Goal: Information Seeking & Learning: Find specific fact

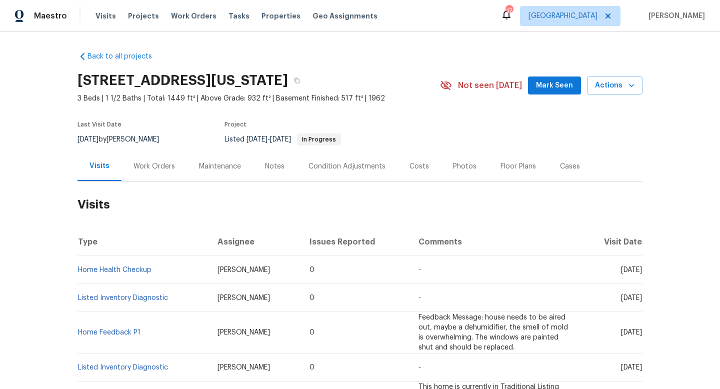
click at [143, 168] on div "Work Orders" at bounding box center [153, 166] width 41 height 10
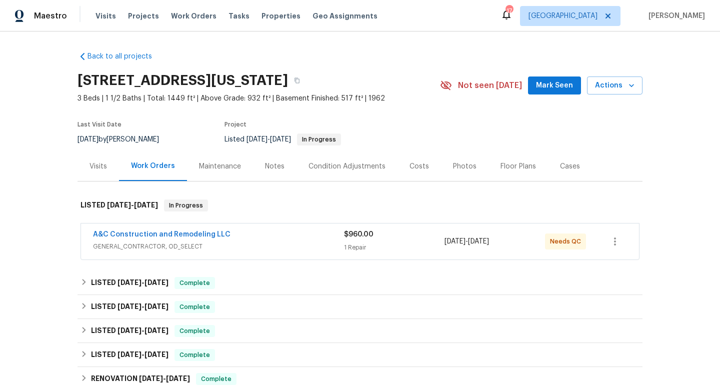
click at [269, 240] on div "A&C Construction and Remodeling LLC" at bounding box center [218, 235] width 251 height 12
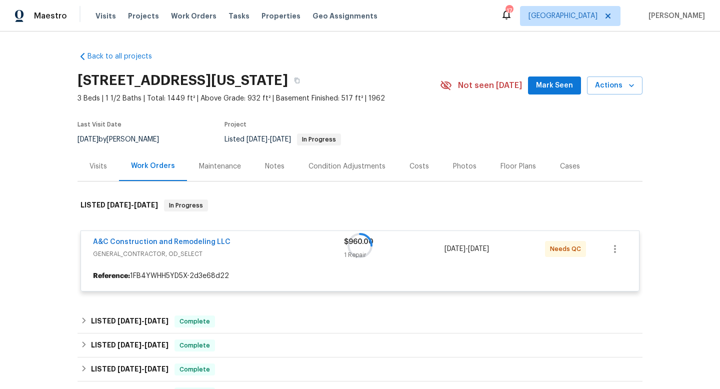
scroll to position [66, 0]
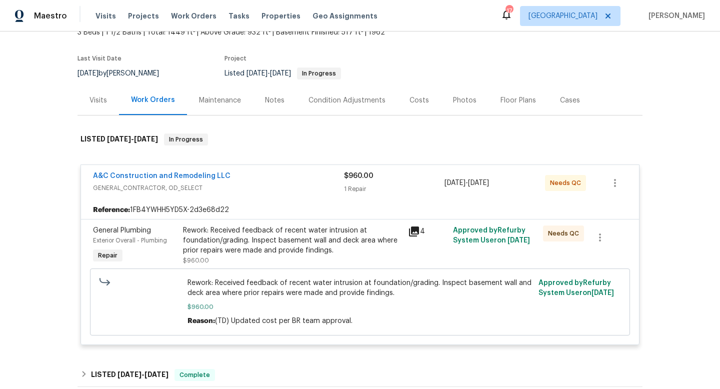
click at [105, 106] on div "Visits" at bounding box center [97, 99] width 41 height 29
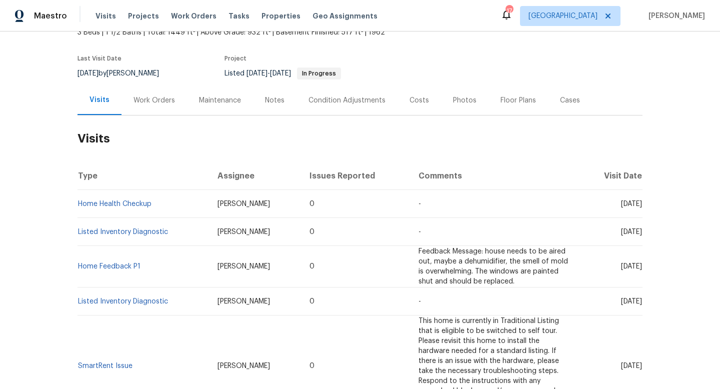
click at [148, 98] on div "Work Orders" at bounding box center [153, 100] width 41 height 10
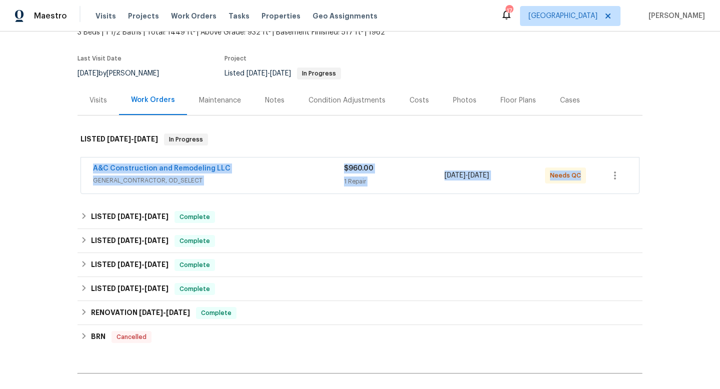
drag, startPoint x: 85, startPoint y: 166, endPoint x: 603, endPoint y: 182, distance: 517.6
click at [603, 182] on div "A&C Construction and Remodeling LLC GENERAL_CONTRACTOR, OD_SELECT $960.00 1 Rep…" at bounding box center [360, 175] width 558 height 36
copy div "A&C Construction and Remodeling LLC GENERAL_CONTRACTOR, OD_SELECT $960.00 1 Rep…"
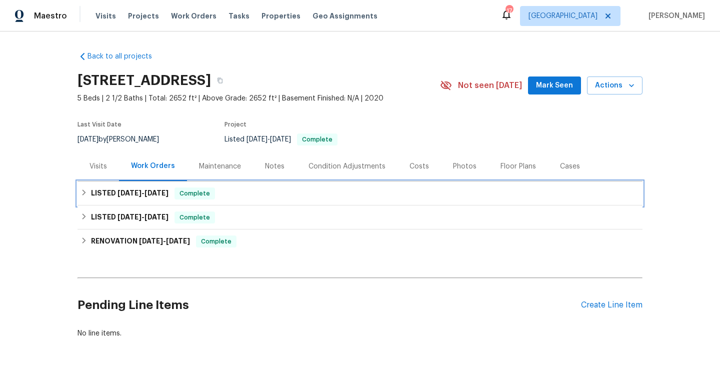
click at [163, 203] on div "LISTED 6/25/25 - 6/26/25 Complete" at bounding box center [359, 193] width 565 height 24
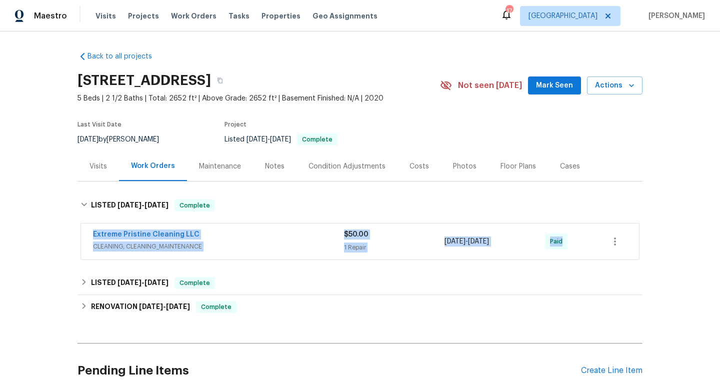
drag, startPoint x: 87, startPoint y: 231, endPoint x: 628, endPoint y: 234, distance: 540.4
click at [628, 236] on div "Extreme Pristine Cleaning LLC CLEANING, CLEANING_MAINTENANCE $50.00 1 Repair 6/…" at bounding box center [360, 241] width 558 height 36
copy div "Extreme Pristine Cleaning LLC CLEANING, CLEANING_MAINTENANCE $50.00 1 Repair 6/…"
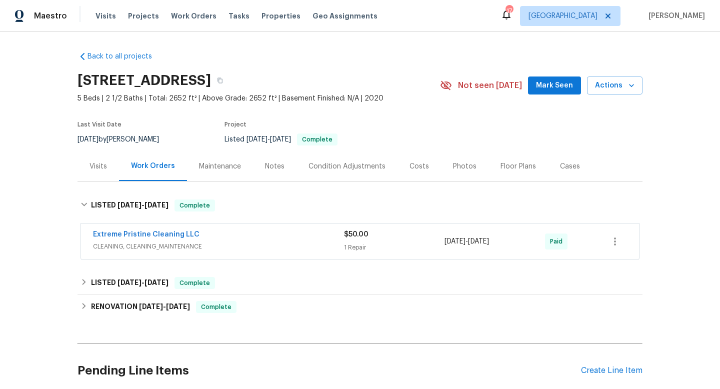
click at [129, 140] on div "7/16/2025 by Isaul Martinez" at bounding box center [123, 139] width 93 height 12
copy div "7/16/2025 by Isaul Martinez"
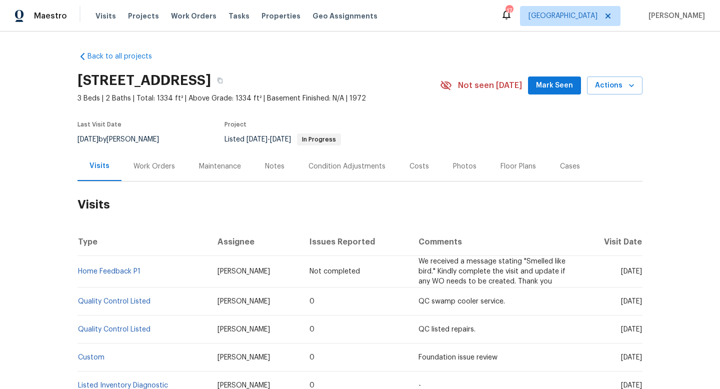
click at [162, 166] on div "Work Orders" at bounding box center [153, 166] width 41 height 10
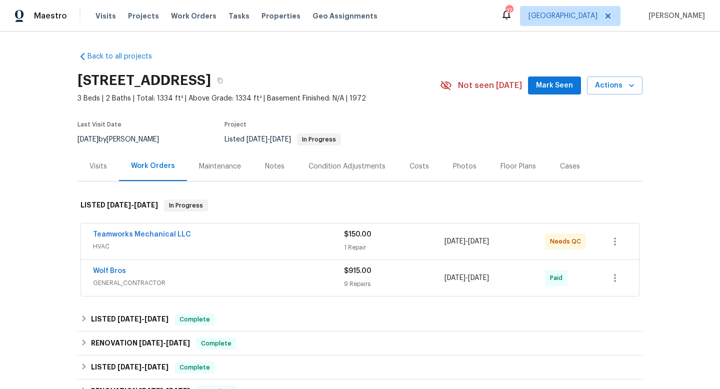
click at [221, 272] on div "Wolf Bros" at bounding box center [218, 272] width 251 height 12
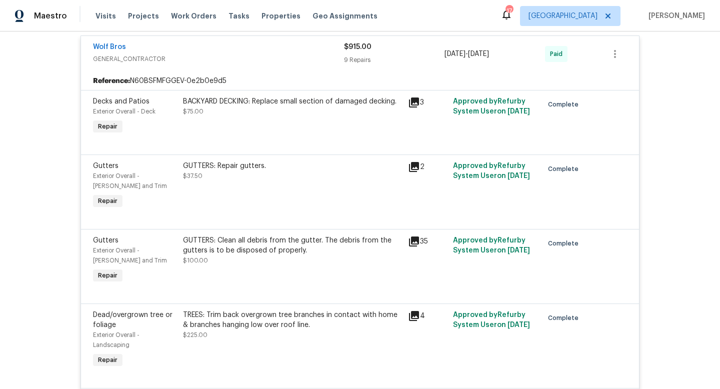
scroll to position [108, 0]
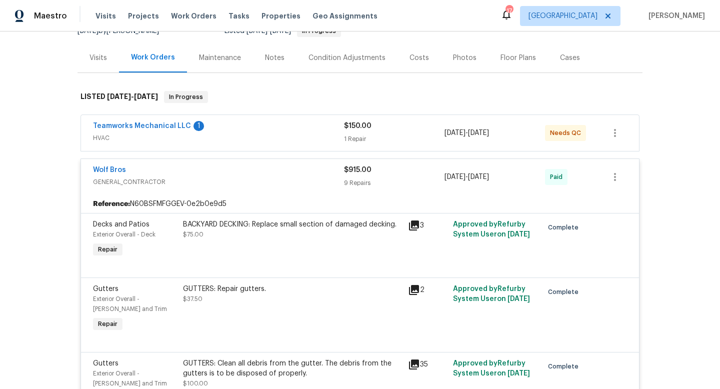
click at [268, 144] on div "Teamworks Mechanical LLC 1 HVAC" at bounding box center [218, 133] width 251 height 24
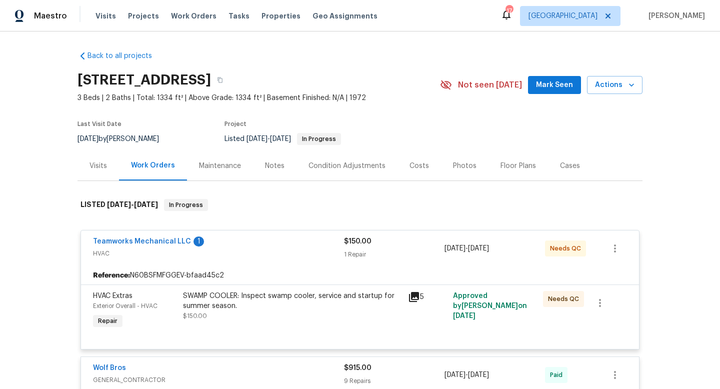
scroll to position [0, 0]
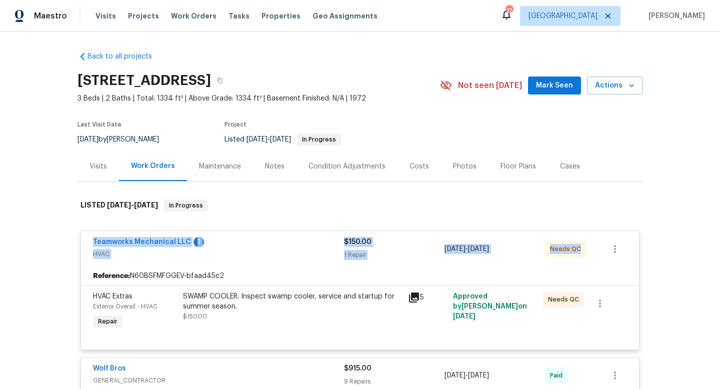
drag, startPoint x: 86, startPoint y: 242, endPoint x: 651, endPoint y: 248, distance: 564.4
click at [651, 249] on div "Back to all projects 927 E 7th Ave, Broomfield, CO 80020 3 Beds | 2 Baths | Tot…" at bounding box center [360, 209] width 720 height 357
copy div "Teamworks Mechanical LLC 1 HVAC $150.00 1 Repair 7/29/2025 - 8/1/2025 Needs QC"
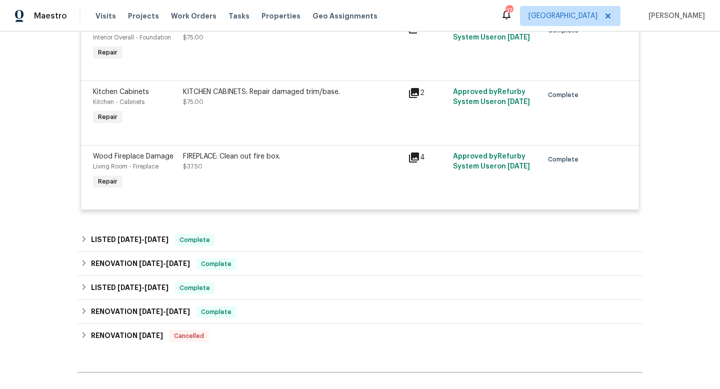
scroll to position [862, 0]
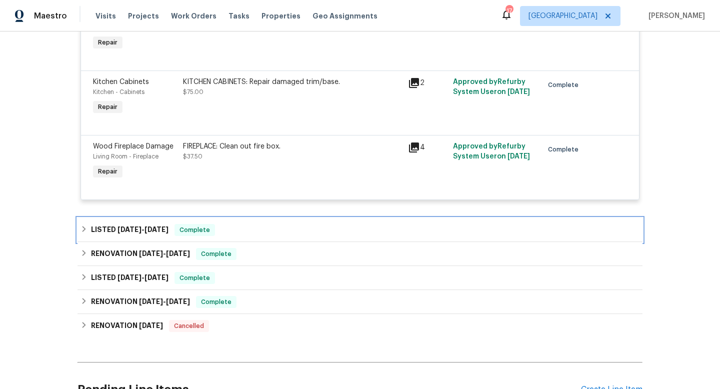
click at [272, 236] on div "LISTED 6/30/25 - 7/4/25 Complete" at bounding box center [359, 230] width 559 height 12
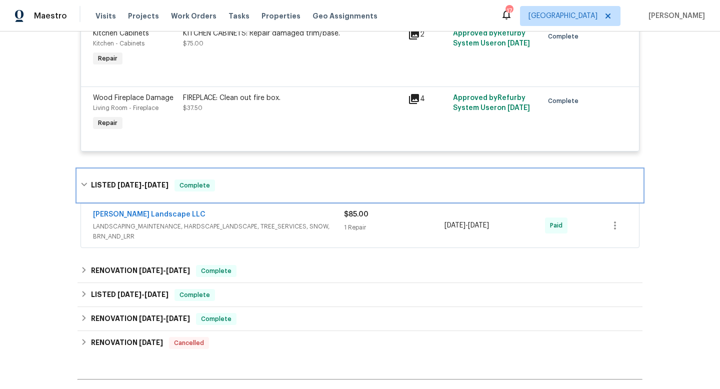
scroll to position [910, 0]
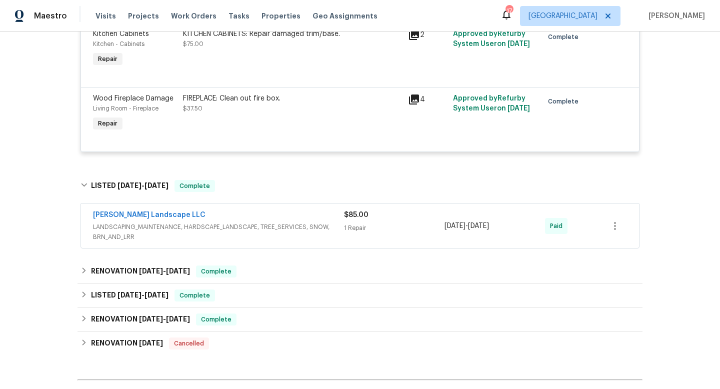
click at [278, 212] on div "Dalia Landscape LLC LANDSCAPING_MAINTENANCE, HARDSCAPE_LANDSCAPE, TREE_SERVICES…" at bounding box center [360, 226] width 558 height 44
click at [417, 233] on div "1 Repair" at bounding box center [394, 228] width 100 height 10
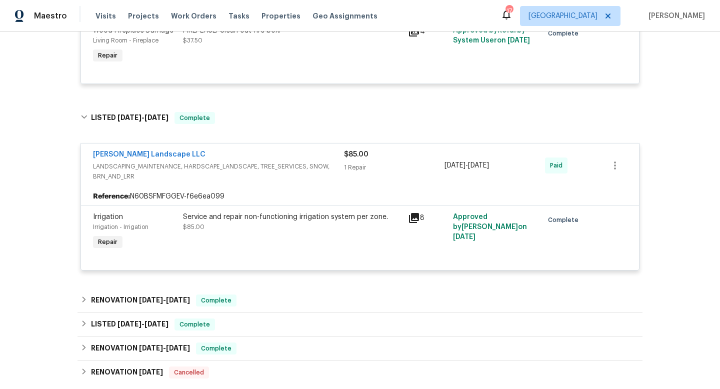
scroll to position [1064, 0]
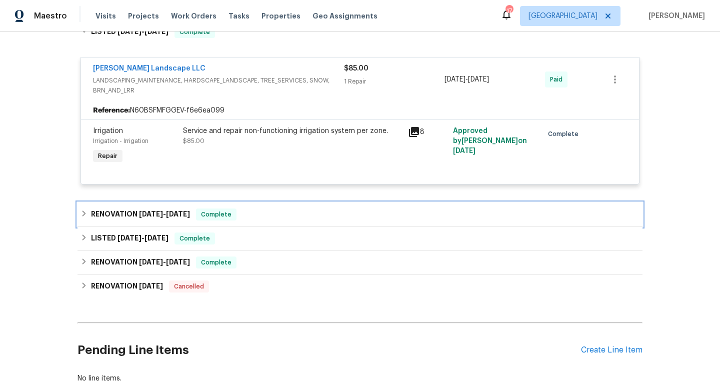
click at [273, 217] on div "RENOVATION 3/17/25 - 3/17/25 Complete" at bounding box center [359, 214] width 559 height 12
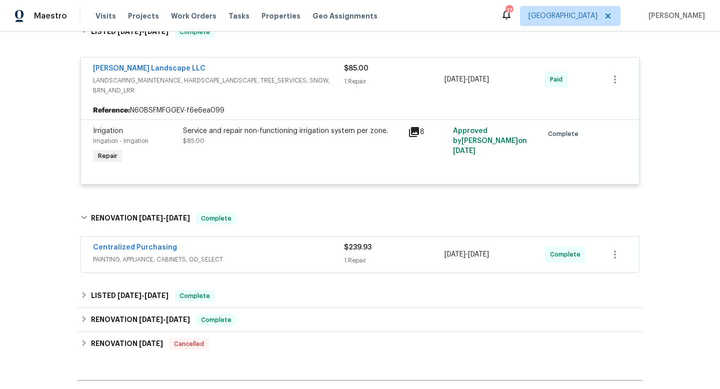
click at [280, 258] on span "PAINTING, APPLIANCE, CABINETS, OD_SELECT" at bounding box center [218, 259] width 251 height 10
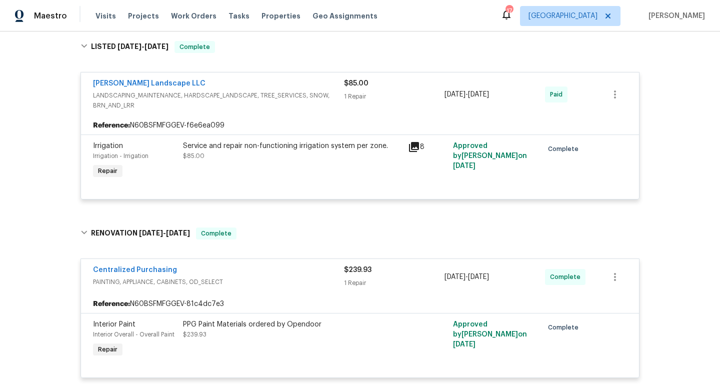
scroll to position [0, 0]
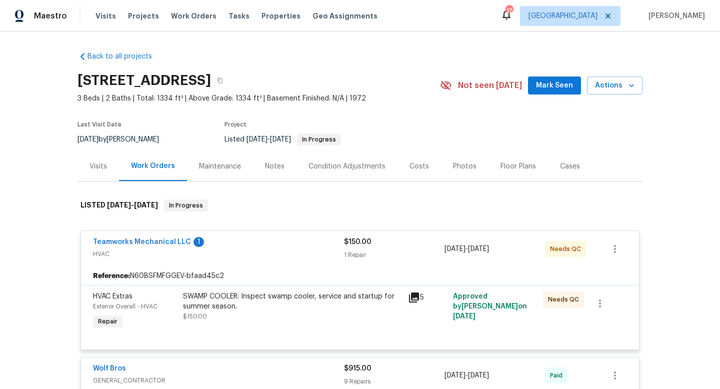
click at [432, 110] on section "927 E 7th Ave, Broomfield, CO 80020 3 Beds | 2 Baths | Total: 1334 ft² | Above …" at bounding box center [359, 109] width 565 height 84
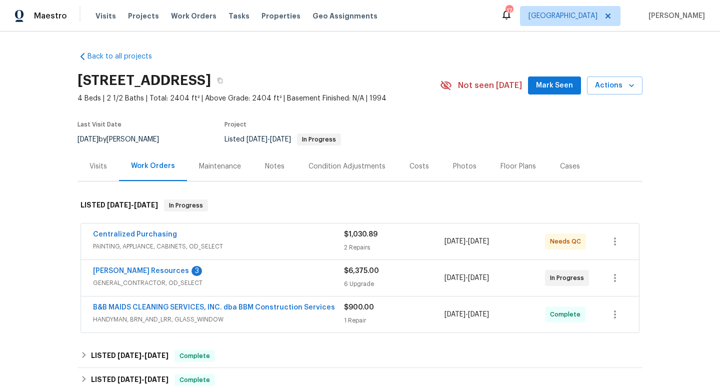
click at [299, 246] on span "PAINTING, APPLIANCE, CABINETS, OD_SELECT" at bounding box center [218, 246] width 251 height 10
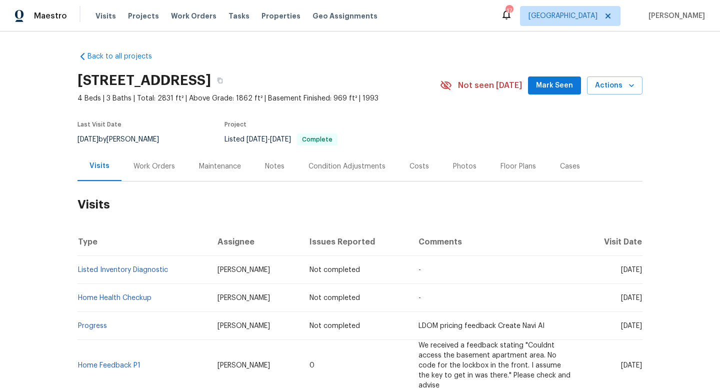
click at [147, 142] on div "6/25/2025 by Cynthia Upshaw" at bounding box center [123, 139] width 93 height 12
copy div "6/25/2025 by Cynthia Upshaw"
click at [155, 167] on div "Work Orders" at bounding box center [153, 166] width 41 height 10
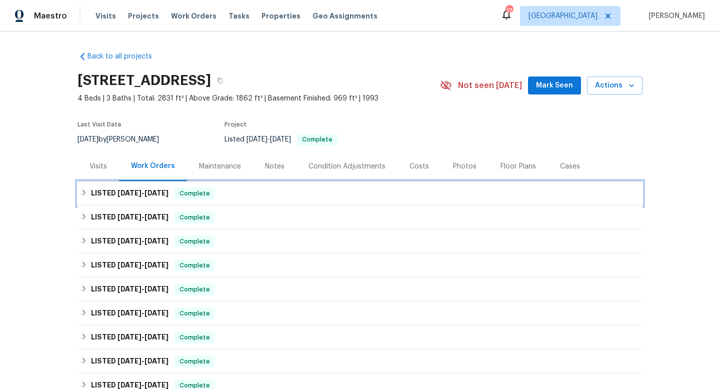
click at [140, 191] on span "8/7/25 - 8/11/25" at bounding box center [142, 192] width 51 height 7
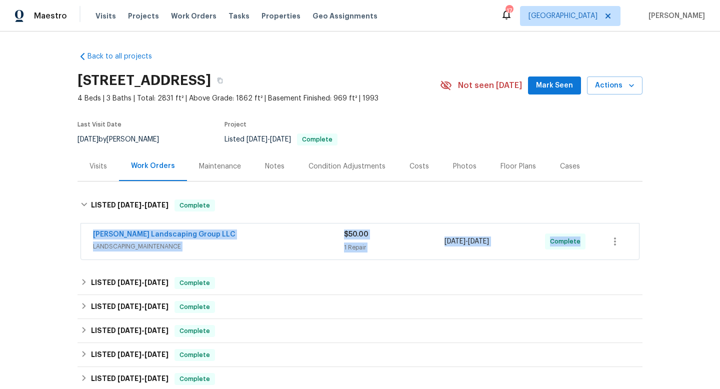
drag, startPoint x: 84, startPoint y: 232, endPoint x: 622, endPoint y: 236, distance: 537.9
click at [622, 236] on div "Sandoval Landscaping Group LLC LANDSCAPING_MAINTENANCE $50.00 1 Repair 8/7/2025…" at bounding box center [360, 241] width 558 height 36
copy div "Sandoval Landscaping Group LLC LANDSCAPING_MAINTENANCE $50.00 1 Repair 8/7/2025…"
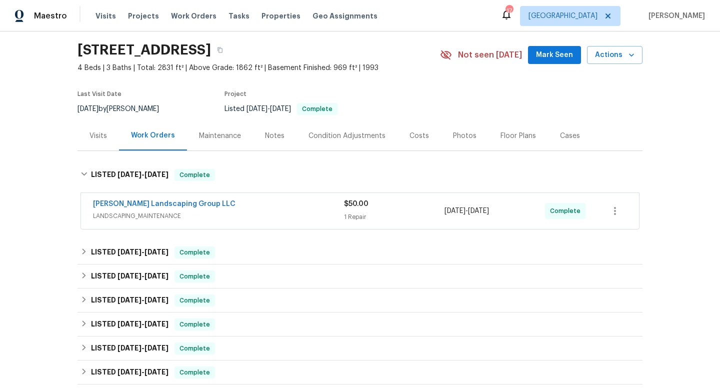
click at [97, 138] on div "Visits" at bounding box center [97, 136] width 17 height 10
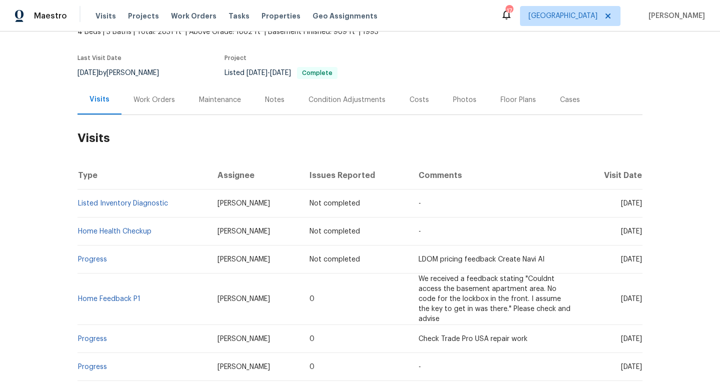
scroll to position [119, 0]
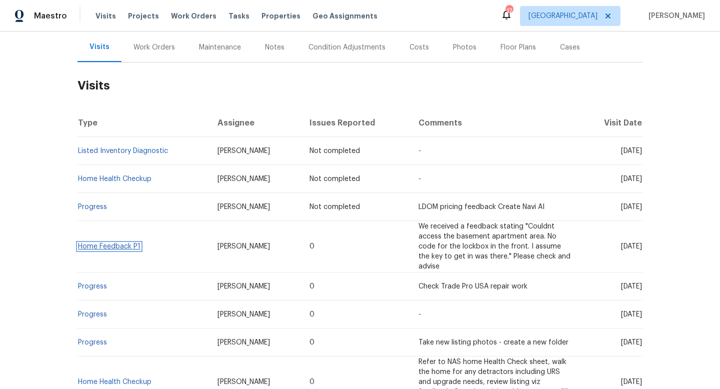
click at [126, 243] on link "Home Feedback P1" at bounding box center [109, 246] width 62 height 7
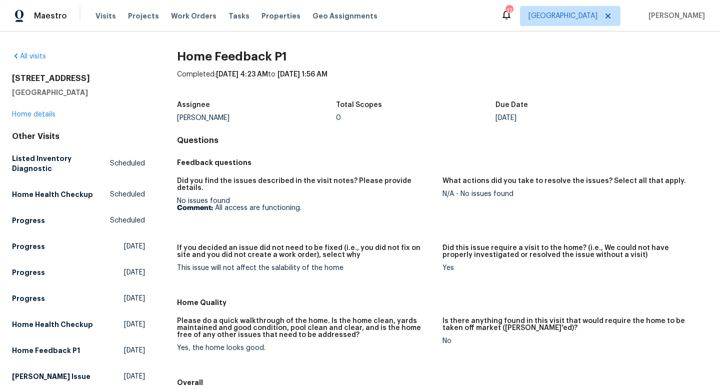
click at [42, 114] on link "Home details" at bounding box center [33, 114] width 43 height 7
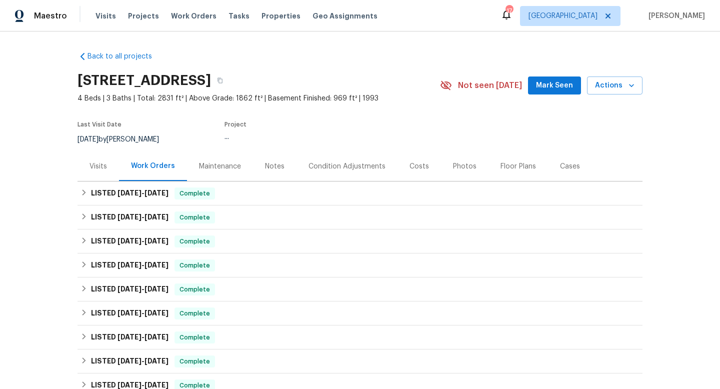
click at [101, 169] on div "Visits" at bounding box center [97, 166] width 17 height 10
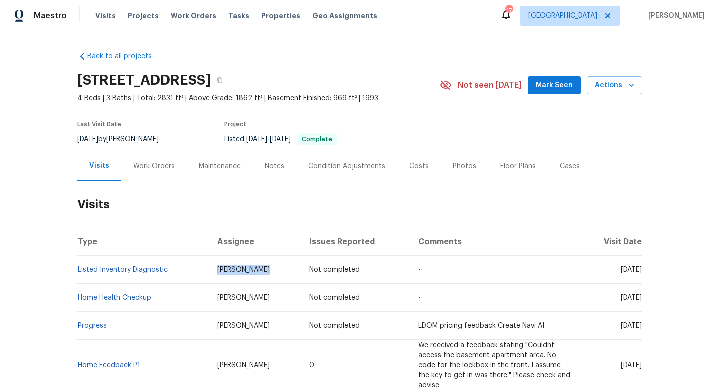
drag, startPoint x: 243, startPoint y: 273, endPoint x: 193, endPoint y: 272, distance: 50.5
click at [209, 272] on td "Brianna Bidco" at bounding box center [255, 270] width 92 height 28
copy span "Brianna Bidco"
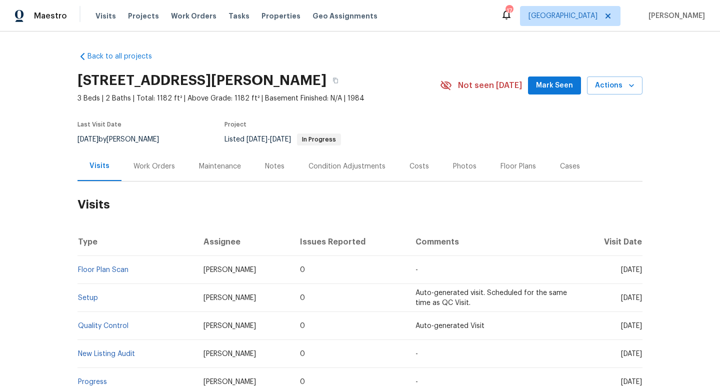
click at [168, 170] on div "Work Orders" at bounding box center [153, 166] width 41 height 10
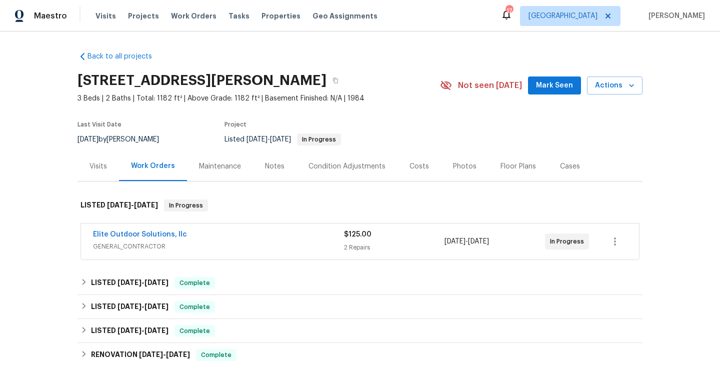
click at [230, 231] on div "Elite Outdoor Solutions, llc" at bounding box center [218, 235] width 251 height 12
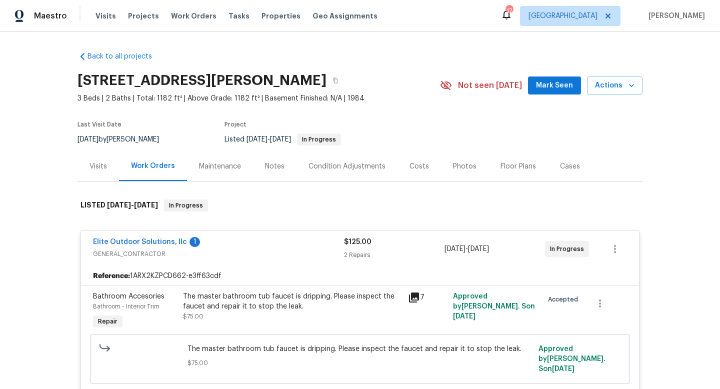
click at [97, 162] on div "Visits" at bounding box center [97, 166] width 17 height 10
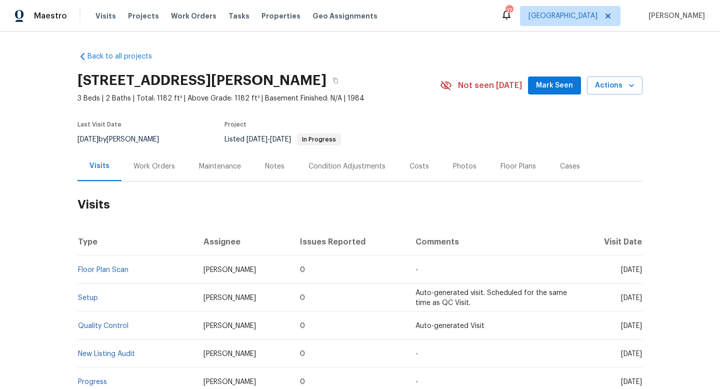
click at [127, 141] on div "7/26/2025 by William Bynum" at bounding box center [123, 139] width 93 height 12
copy div "7/26/2025 by William Bynum"
click at [159, 165] on div "Work Orders" at bounding box center [153, 166] width 41 height 10
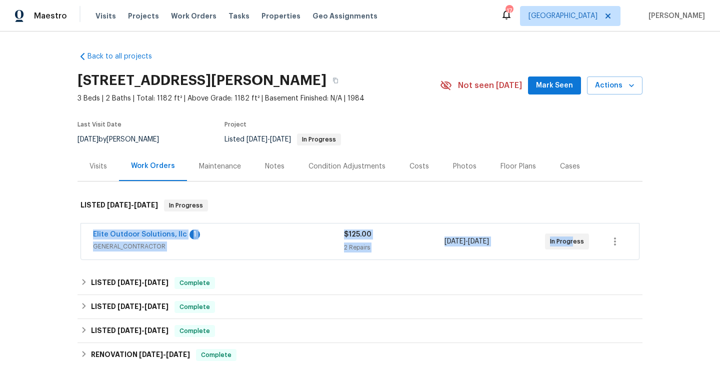
drag, startPoint x: 80, startPoint y: 236, endPoint x: 573, endPoint y: 236, distance: 492.4
click at [573, 236] on div "Elite Outdoor Solutions, llc 1 GENERAL_CONTRACTOR $125.00 2 Repairs 8/13/2025 -…" at bounding box center [359, 241] width 559 height 37
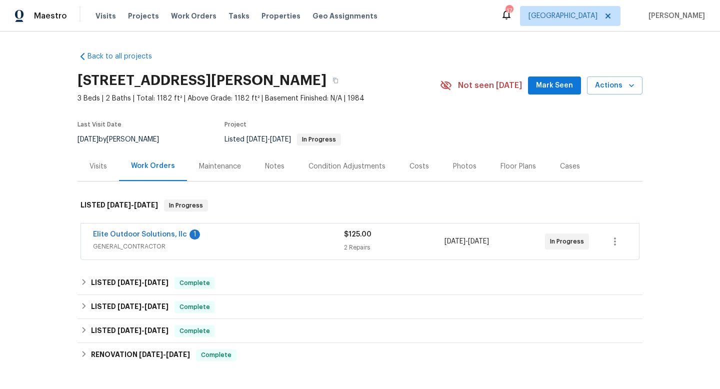
click at [42, 202] on div "Back to all projects 208 Mason Rd, Boiling Springs, SC 29316 3 Beds | 2 Baths |…" at bounding box center [360, 209] width 720 height 357
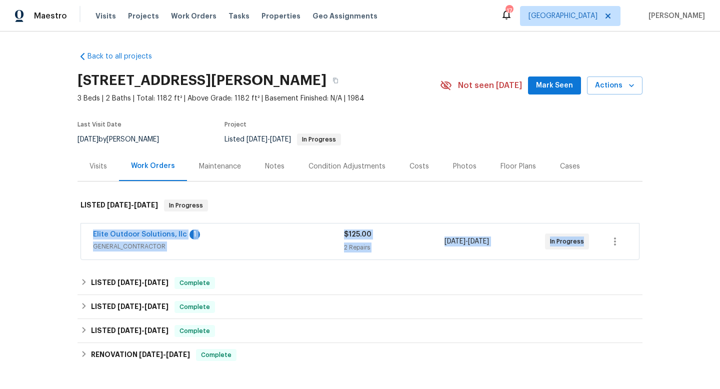
drag, startPoint x: 87, startPoint y: 232, endPoint x: 667, endPoint y: 233, distance: 579.3
click at [669, 233] on div "Back to all projects 208 Mason Rd, Boiling Springs, SC 29316 3 Beds | 2 Baths |…" at bounding box center [360, 209] width 720 height 357
copy div "Elite Outdoor Solutions, llc 1 GENERAL_CONTRACTOR $125.00 2 Repairs 8/13/2025 -…"
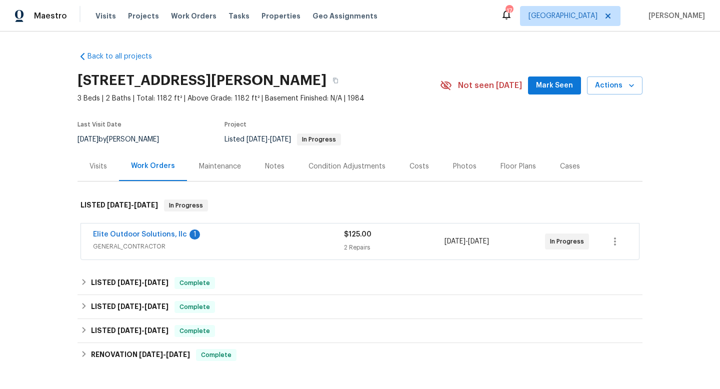
click at [568, 163] on div "Cases" at bounding box center [570, 166] width 20 height 10
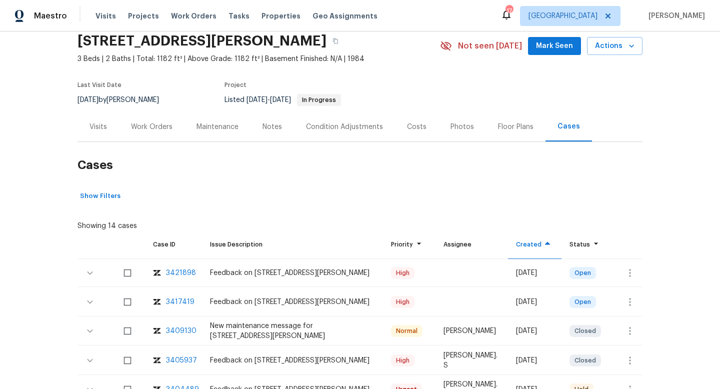
scroll to position [51, 0]
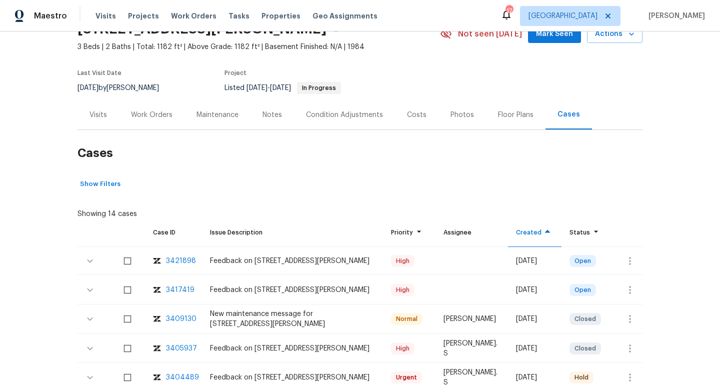
click at [174, 285] on div "3417419" at bounding box center [180, 290] width 28 height 10
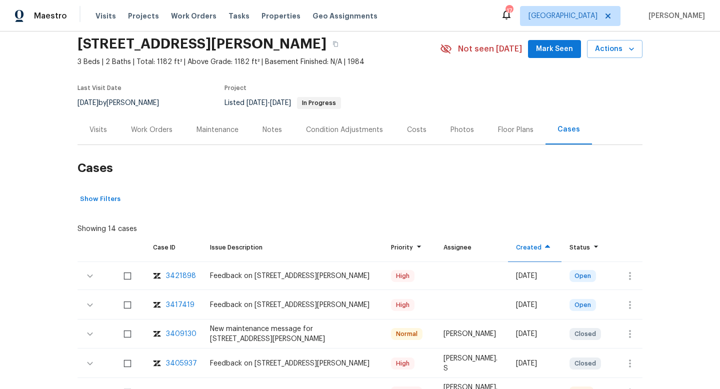
scroll to position [34, 0]
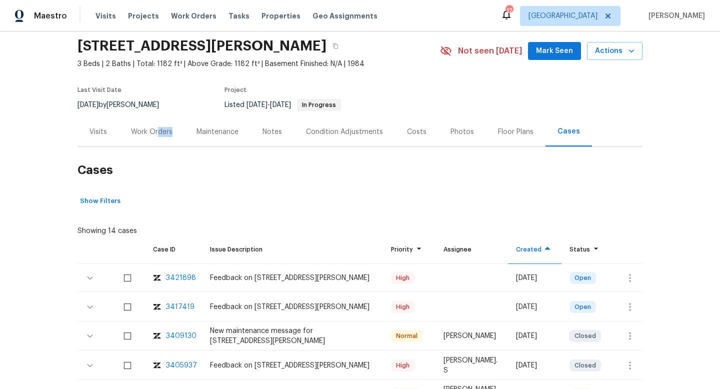
click at [157, 136] on div "Work Orders" at bounding box center [151, 131] width 65 height 29
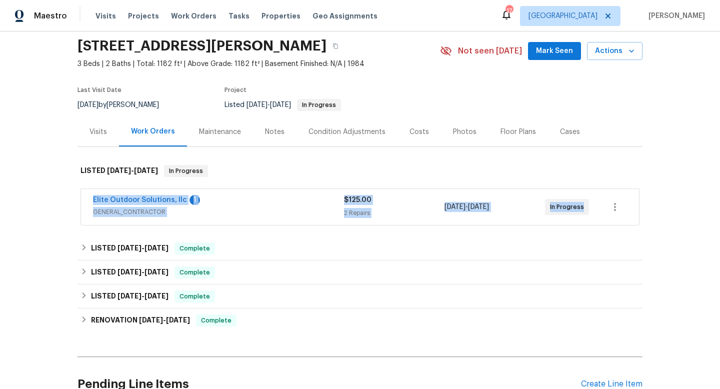
drag, startPoint x: 85, startPoint y: 197, endPoint x: 593, endPoint y: 222, distance: 508.5
click at [596, 224] on div "Elite Outdoor Solutions, llc 1 GENERAL_CONTRACTOR $125.00 2 Repairs 8/13/2025 -…" at bounding box center [360, 207] width 558 height 36
copy div "Elite Outdoor Solutions, llc 1 GENERAL_CONTRACTOR $125.00 2 Repairs 8/13/2025 -…"
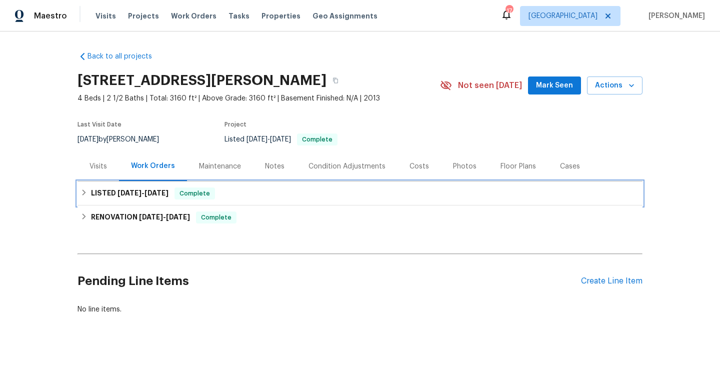
click at [199, 189] on span "Complete" at bounding box center [194, 193] width 38 height 10
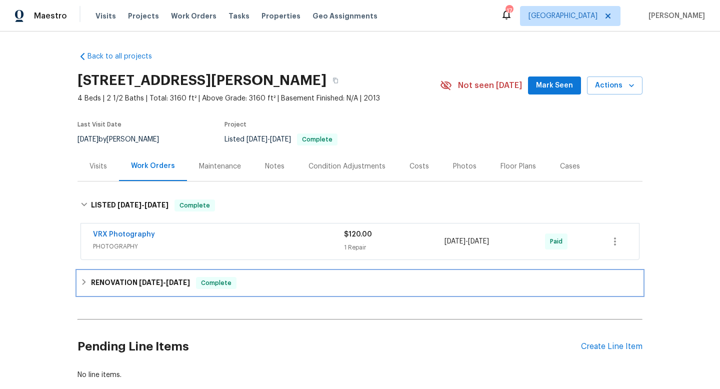
click at [109, 274] on div "RENOVATION [DATE] - [DATE] Complete" at bounding box center [359, 283] width 565 height 24
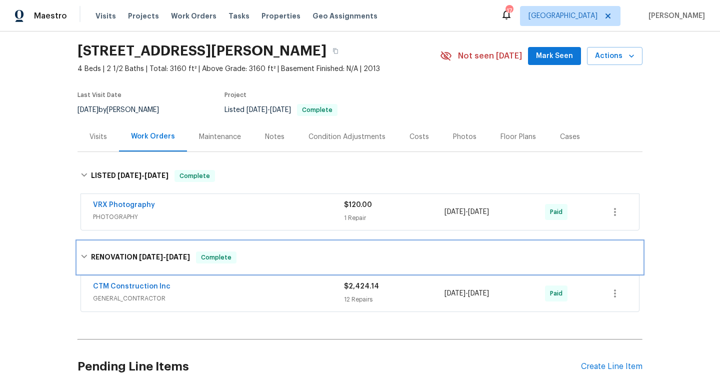
scroll to position [34, 0]
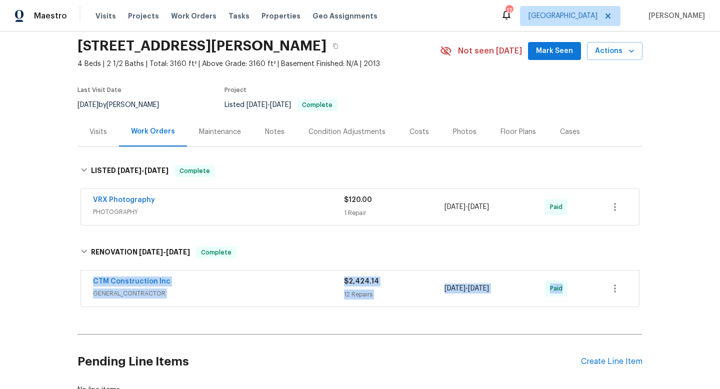
drag, startPoint x: 81, startPoint y: 278, endPoint x: 568, endPoint y: 305, distance: 487.1
click at [572, 308] on div "CTM Construction Inc GENERAL_CONTRACTOR $2,424.14 12 Repairs [DATE] - [DATE] Pa…" at bounding box center [359, 288] width 565 height 41
copy div "CTM Construction Inc GENERAL_CONTRACTOR $2,424.14 12 Repairs [DATE] - [DATE] Pa…"
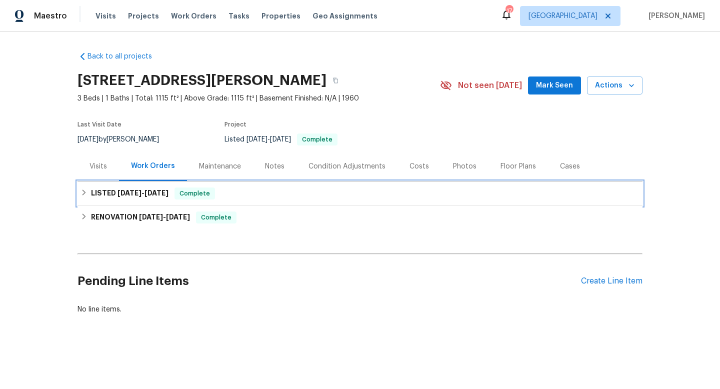
click at [164, 193] on span "[DATE]" at bounding box center [156, 192] width 24 height 7
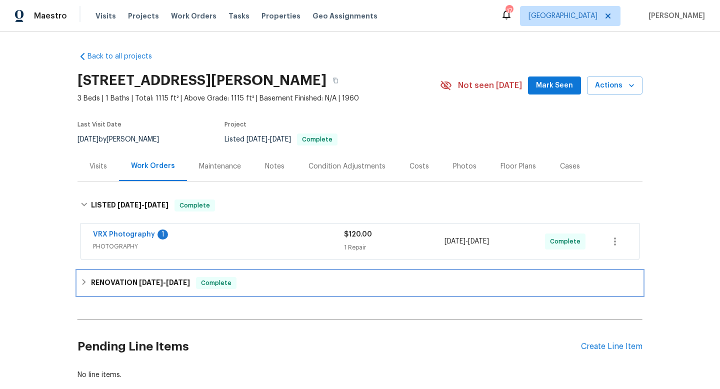
click at [114, 286] on h6 "RENOVATION [DATE] - [DATE]" at bounding box center [140, 283] width 99 height 12
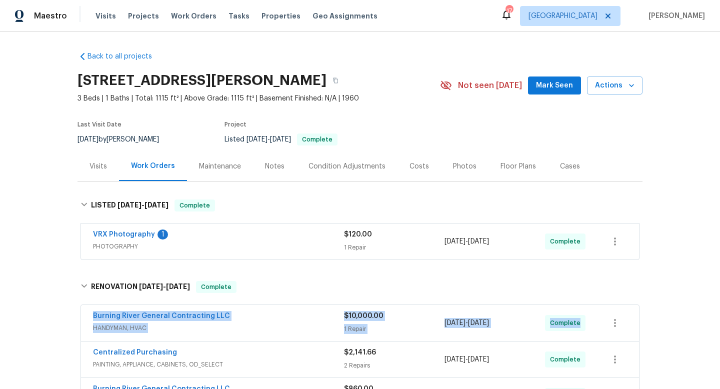
drag, startPoint x: 86, startPoint y: 311, endPoint x: 580, endPoint y: 315, distance: 493.9
click at [587, 320] on div "Burning River General Contracting LLC HANDYMAN, HVAC $10,000.00 1 Repair [DATE]…" at bounding box center [360, 323] width 558 height 36
copy div "Burning River General Contracting LLC HANDYMAN, HVAC $10,000.00 1 Repair [DATE]…"
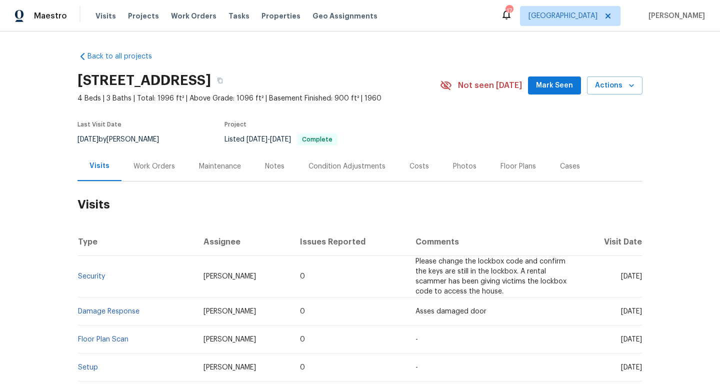
click at [143, 172] on div "Work Orders" at bounding box center [153, 165] width 65 height 29
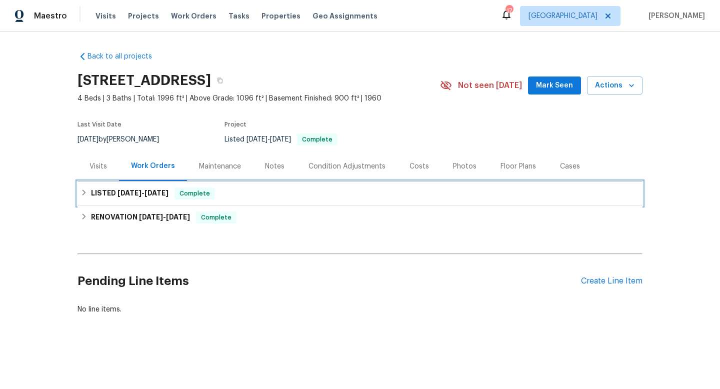
click at [141, 204] on div "LISTED [DATE] - [DATE] Complete" at bounding box center [359, 193] width 565 height 24
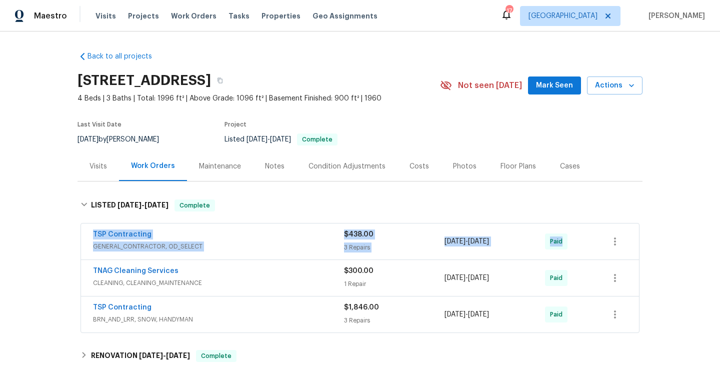
drag, startPoint x: 87, startPoint y: 229, endPoint x: 578, endPoint y: 245, distance: 491.1
click at [578, 245] on div "TSP Contracting GENERAL_CONTRACTOR, OD_SELECT $438.00 3 Repairs [DATE] - [DATE]…" at bounding box center [360, 241] width 558 height 36
copy div "TSP Contracting GENERAL_CONTRACTOR, OD_SELECT $438.00 3 Repairs [DATE] - [DATE]…"
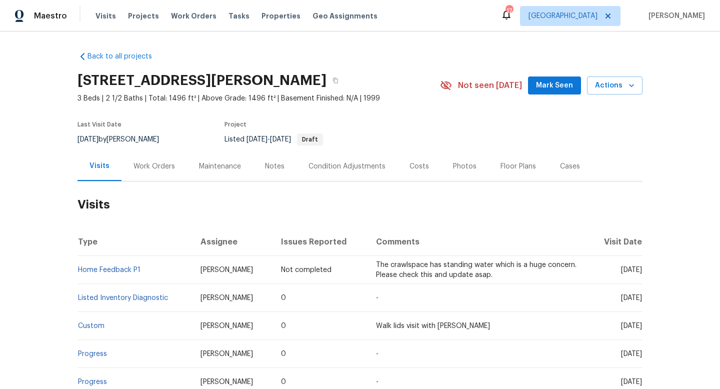
click at [147, 174] on div "Work Orders" at bounding box center [153, 165] width 65 height 29
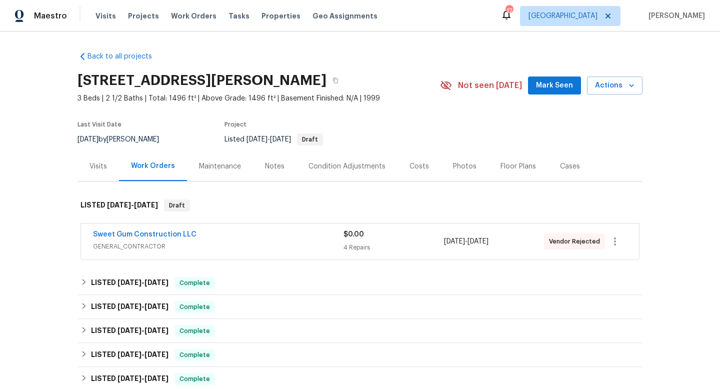
click at [290, 244] on span "GENERAL_CONTRACTOR" at bounding box center [218, 246] width 250 height 10
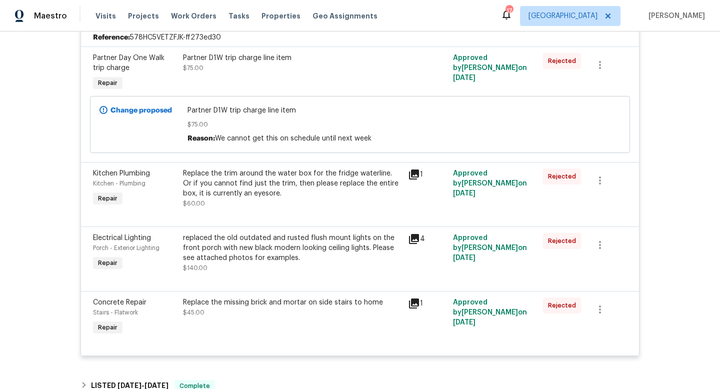
scroll to position [138, 0]
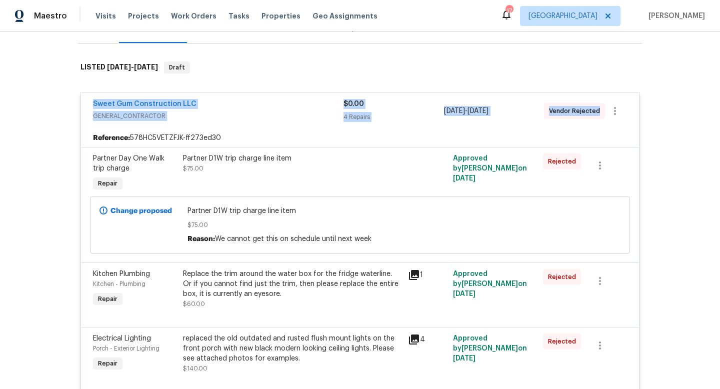
drag, startPoint x: 77, startPoint y: 99, endPoint x: 594, endPoint y: 125, distance: 517.0
click at [594, 125] on div "Sweet Gum Construction LLC GENERAL_CONTRACTOR $0.00 4 Repairs [DATE] - [DATE] V…" at bounding box center [359, 274] width 565 height 383
copy div "Sweet Gum Construction LLC GENERAL_CONTRACTOR $0.00 4 Repairs [DATE] - [DATE] V…"
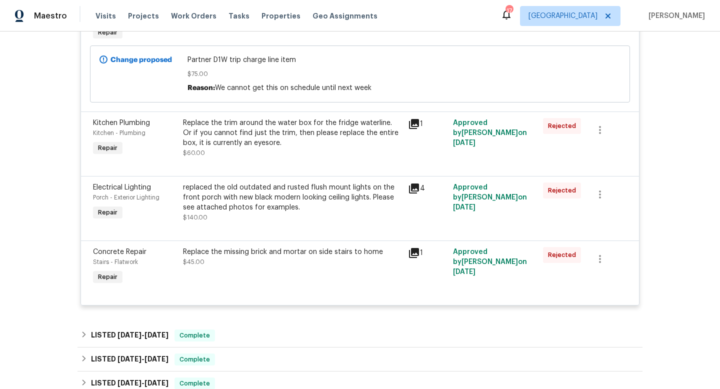
scroll to position [407, 0]
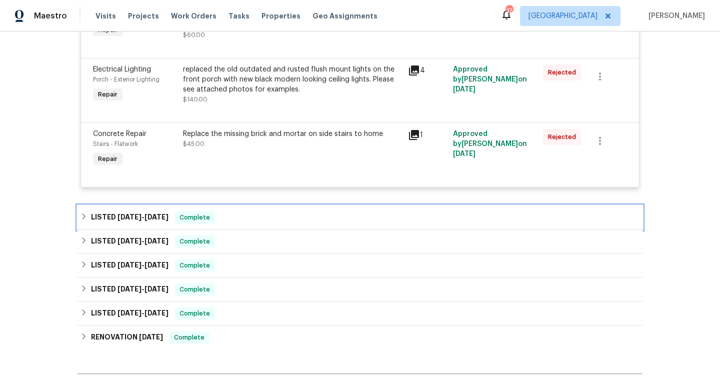
click at [303, 220] on div "LISTED [DATE] - [DATE] Complete" at bounding box center [359, 217] width 559 height 12
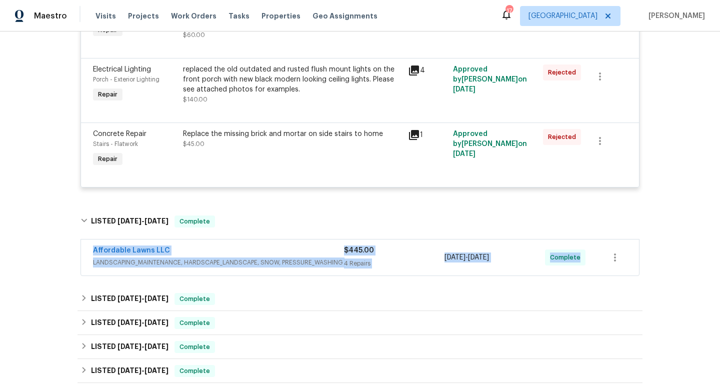
drag, startPoint x: 75, startPoint y: 247, endPoint x: 610, endPoint y: 249, distance: 534.9
click at [610, 249] on div "Back to all projects [STREET_ADDRESS][PERSON_NAME] 3 Beds | 2 1/2 Baths | Total…" at bounding box center [360, 209] width 720 height 357
copy div "Affordable Lawns LLC LANDSCAPING_MAINTENANCE, HARDSCAPE_LANDSCAPE, SNOW, PRESSU…"
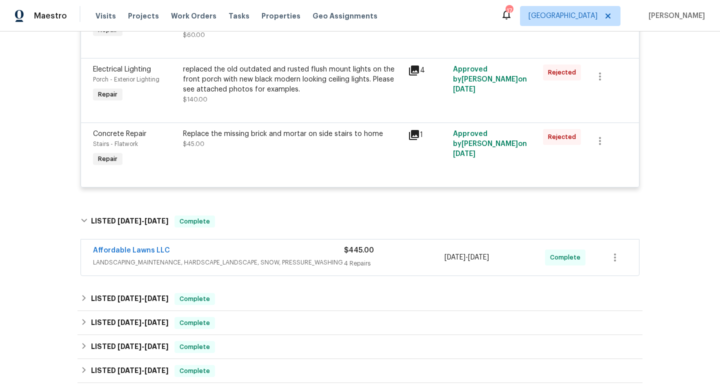
click at [421, 255] on div "$445.00" at bounding box center [394, 250] width 100 height 10
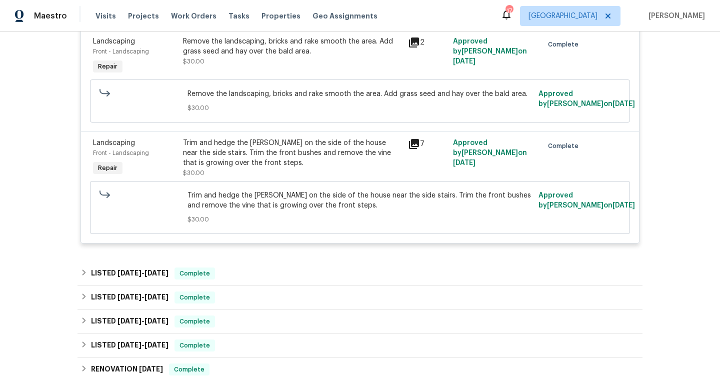
scroll to position [899, 0]
